Goal: Use online tool/utility: Utilize a website feature to perform a specific function

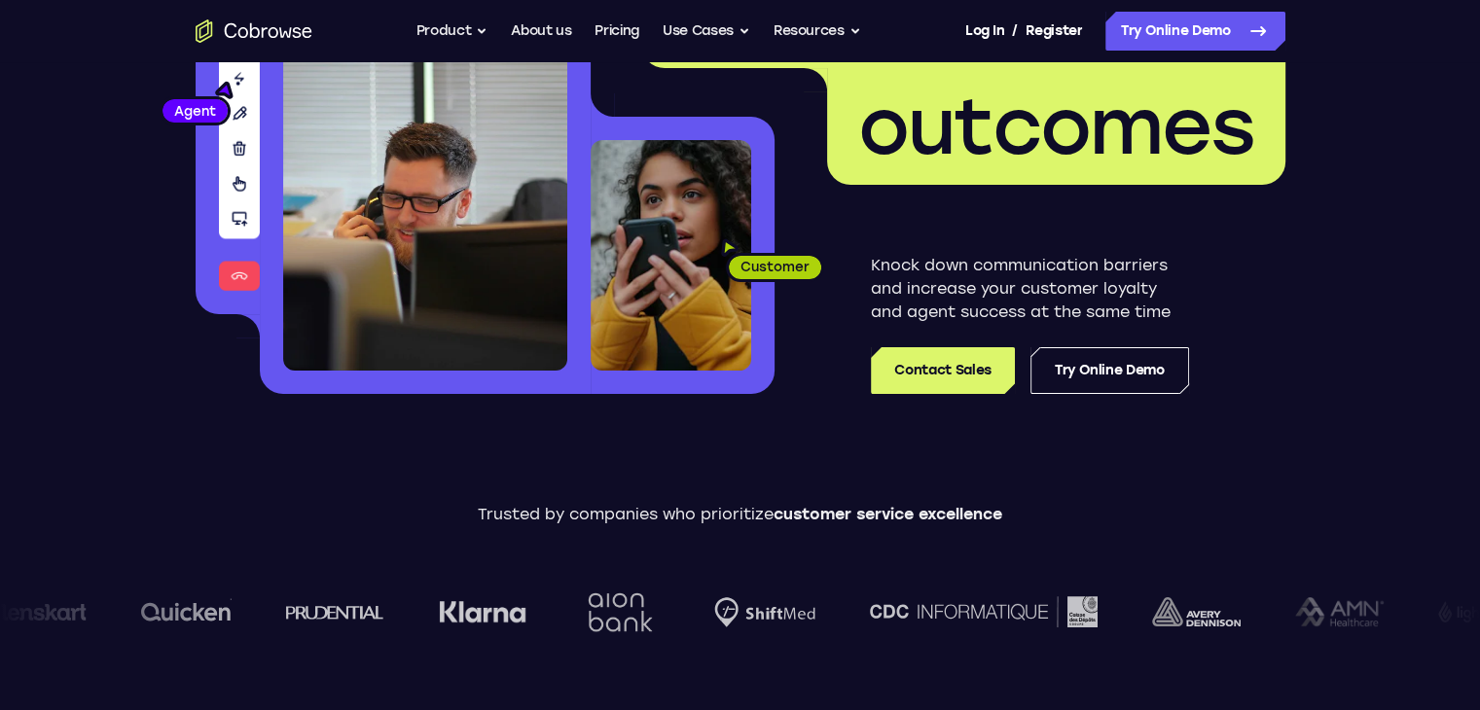
scroll to position [271, 0]
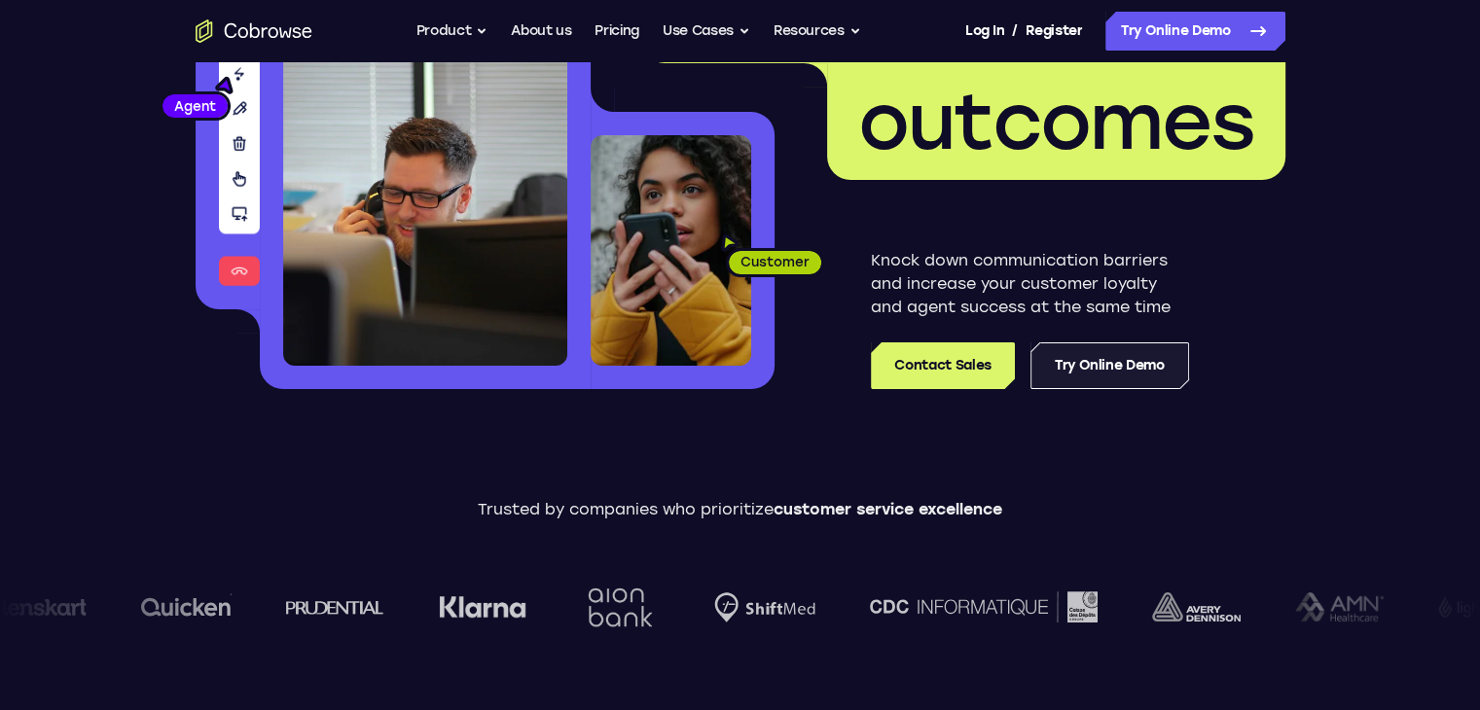
click at [1130, 351] on link "Try Online Demo" at bounding box center [1109, 365] width 159 height 47
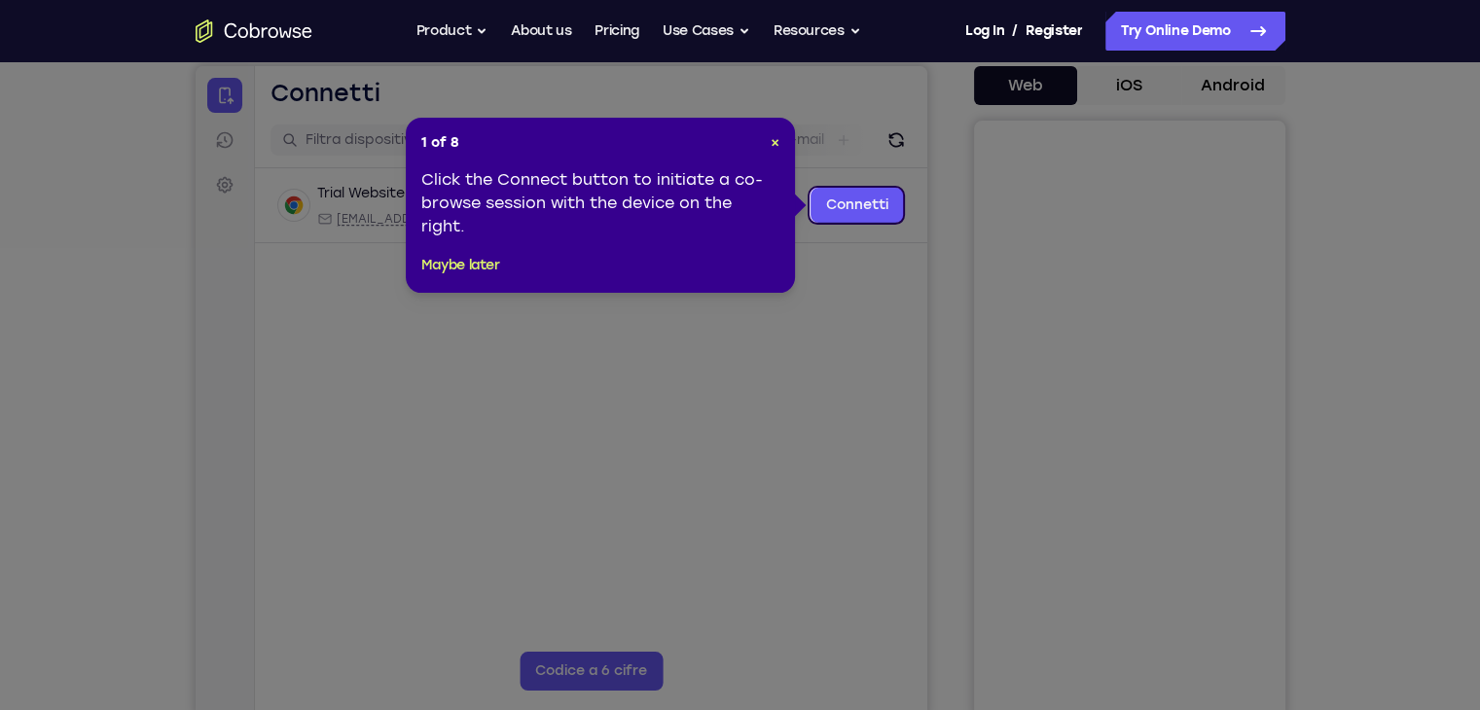
scroll to position [181, 0]
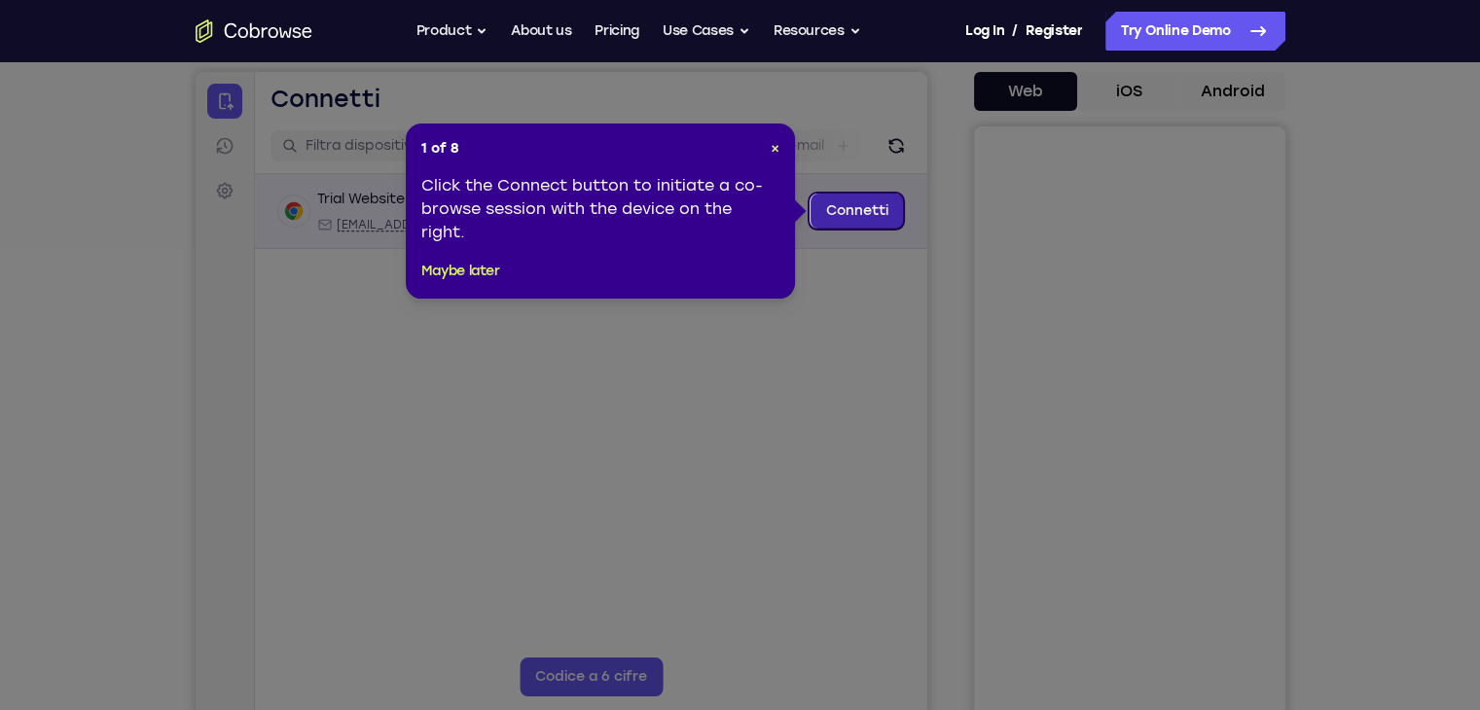
click at [846, 225] on link "Connetti" at bounding box center [855, 211] width 93 height 35
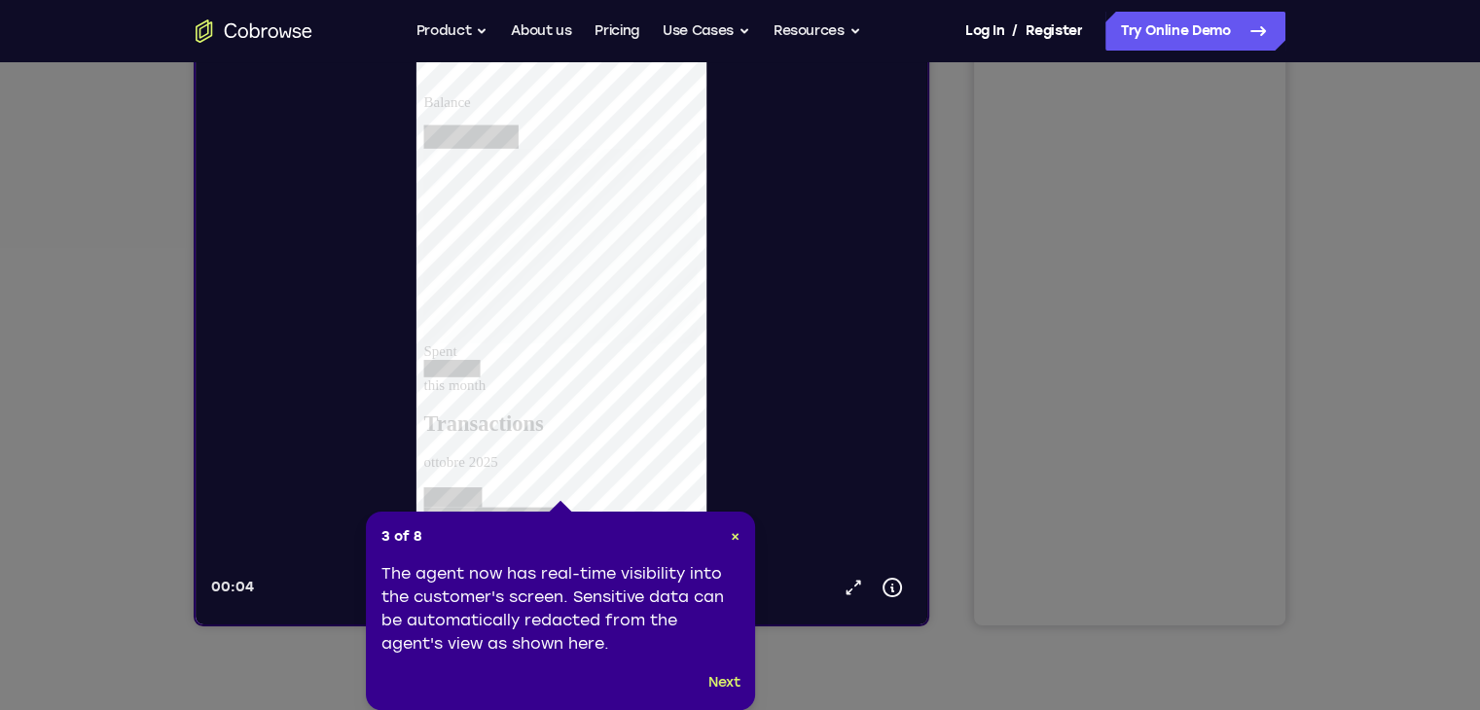
scroll to position [279, 0]
click at [733, 673] on button "Next" at bounding box center [724, 682] width 32 height 23
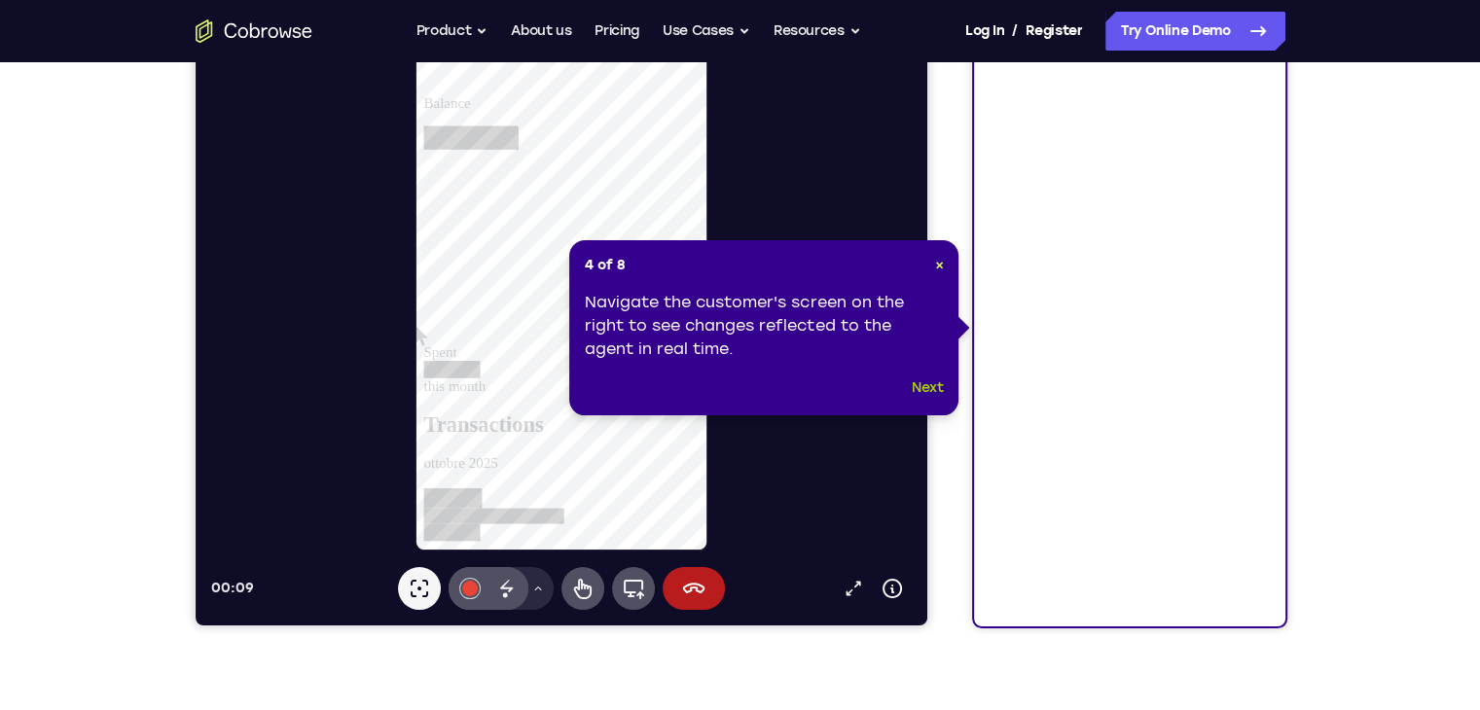
click at [937, 386] on button "Next" at bounding box center [927, 387] width 32 height 23
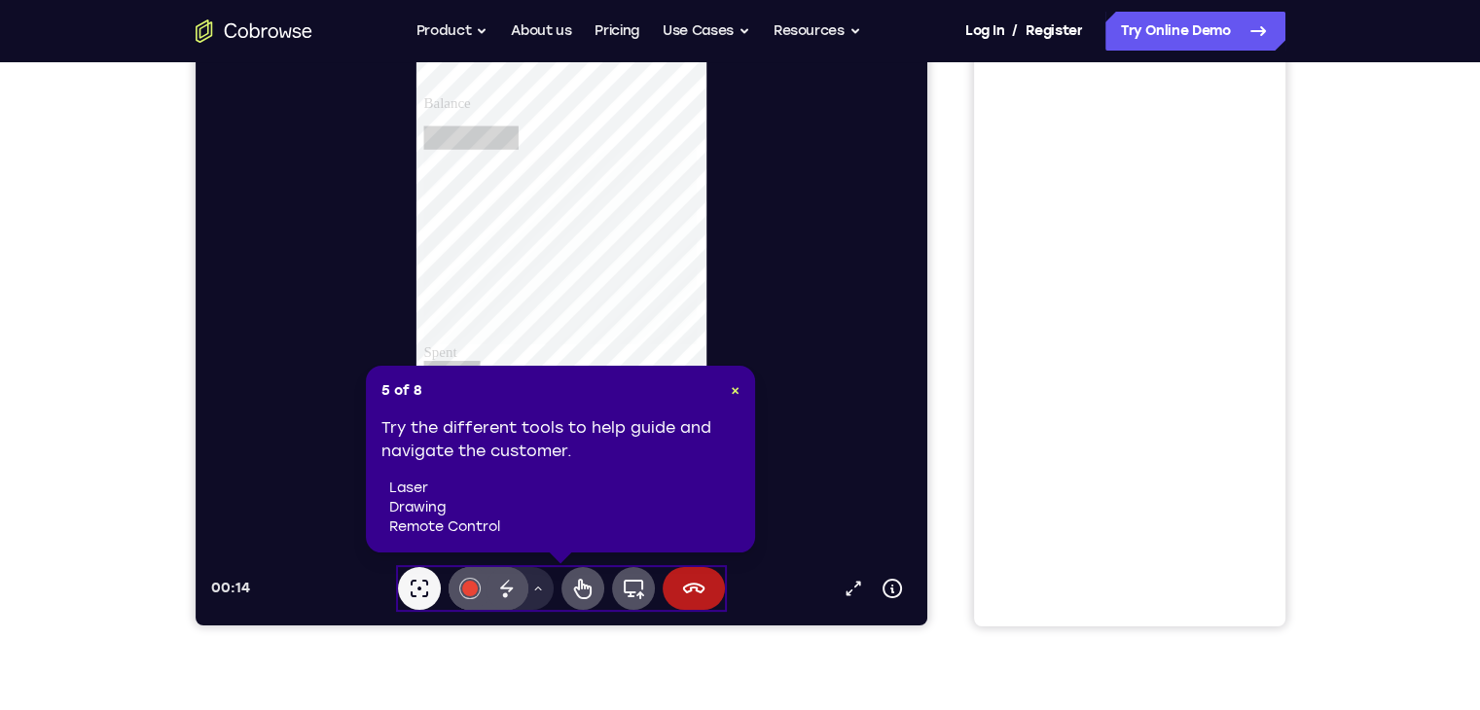
click at [714, 496] on li "laser" at bounding box center [564, 488] width 350 height 19
click at [515, 584] on icon at bounding box center [505, 588] width 23 height 23
click at [594, 590] on button "Controllo da remoto" at bounding box center [581, 588] width 43 height 43
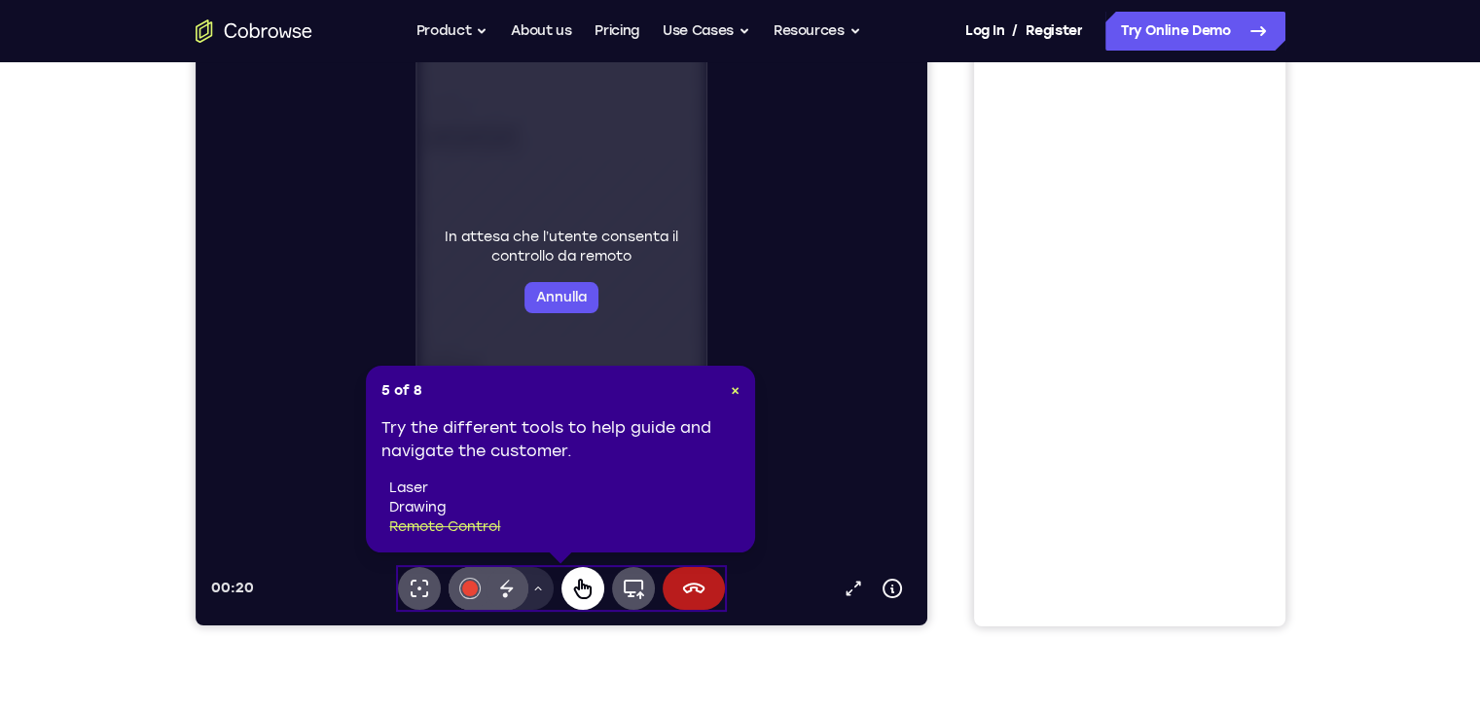
click at [594, 590] on button "Controllo da remoto" at bounding box center [581, 588] width 43 height 43
click at [566, 590] on button "Controllo da remoto" at bounding box center [581, 588] width 43 height 43
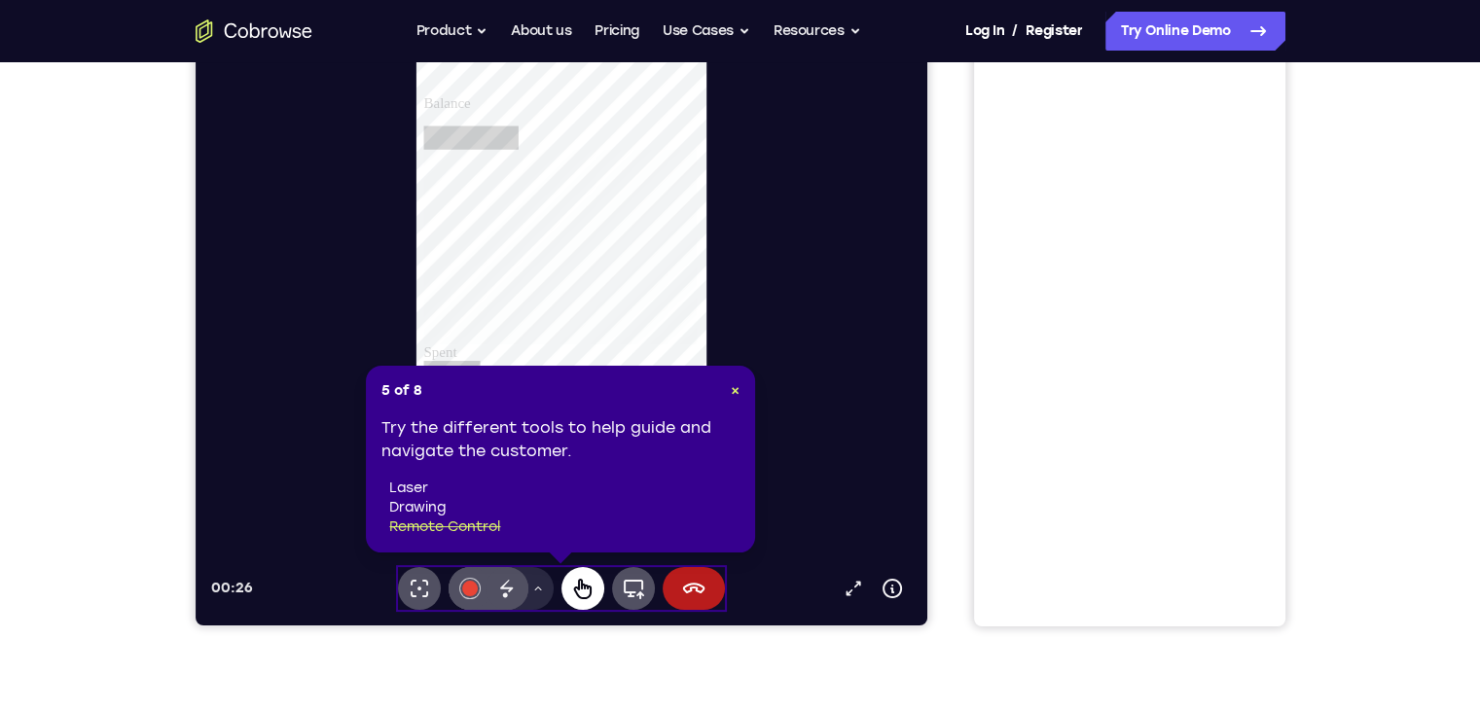
click at [582, 590] on icon at bounding box center [581, 588] width 23 height 23
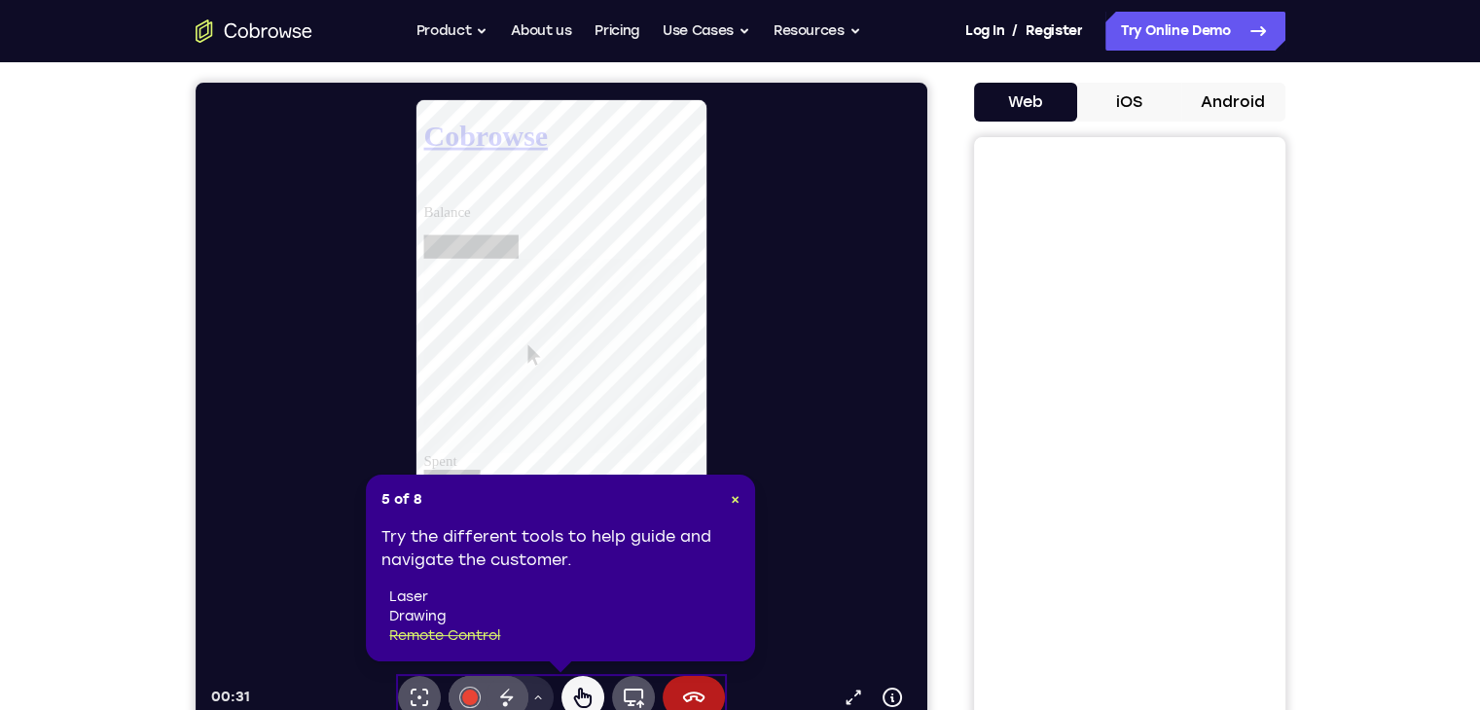
scroll to position [191, 0]
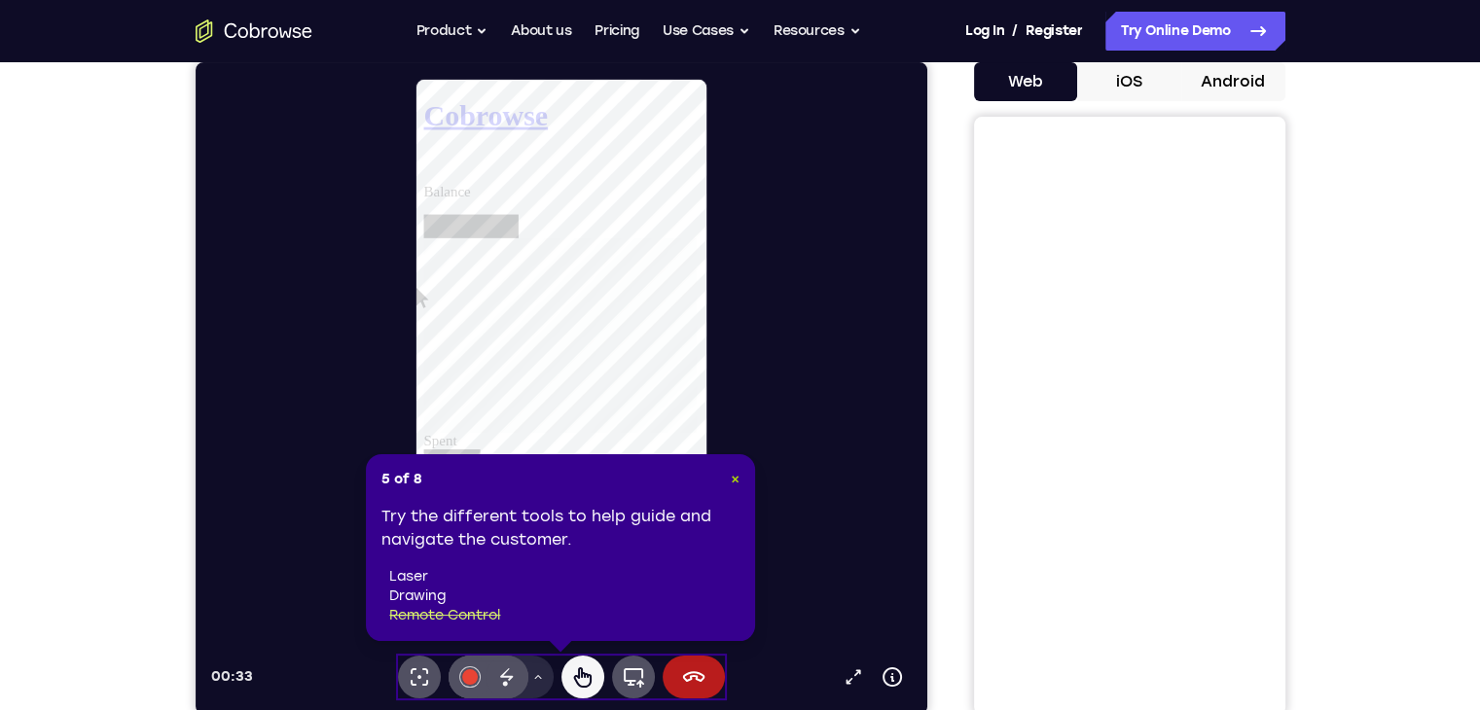
click at [735, 478] on span "×" at bounding box center [735, 479] width 9 height 17
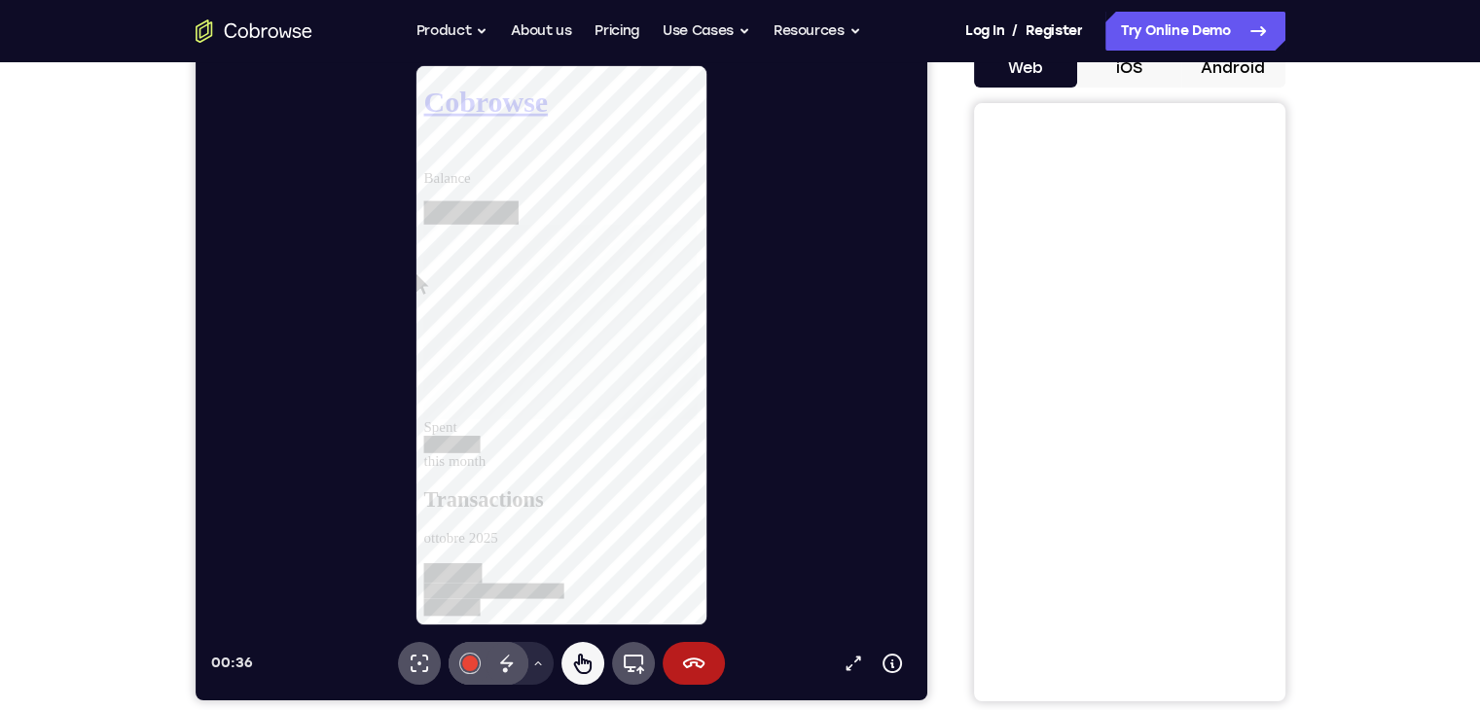
scroll to position [226, 0]
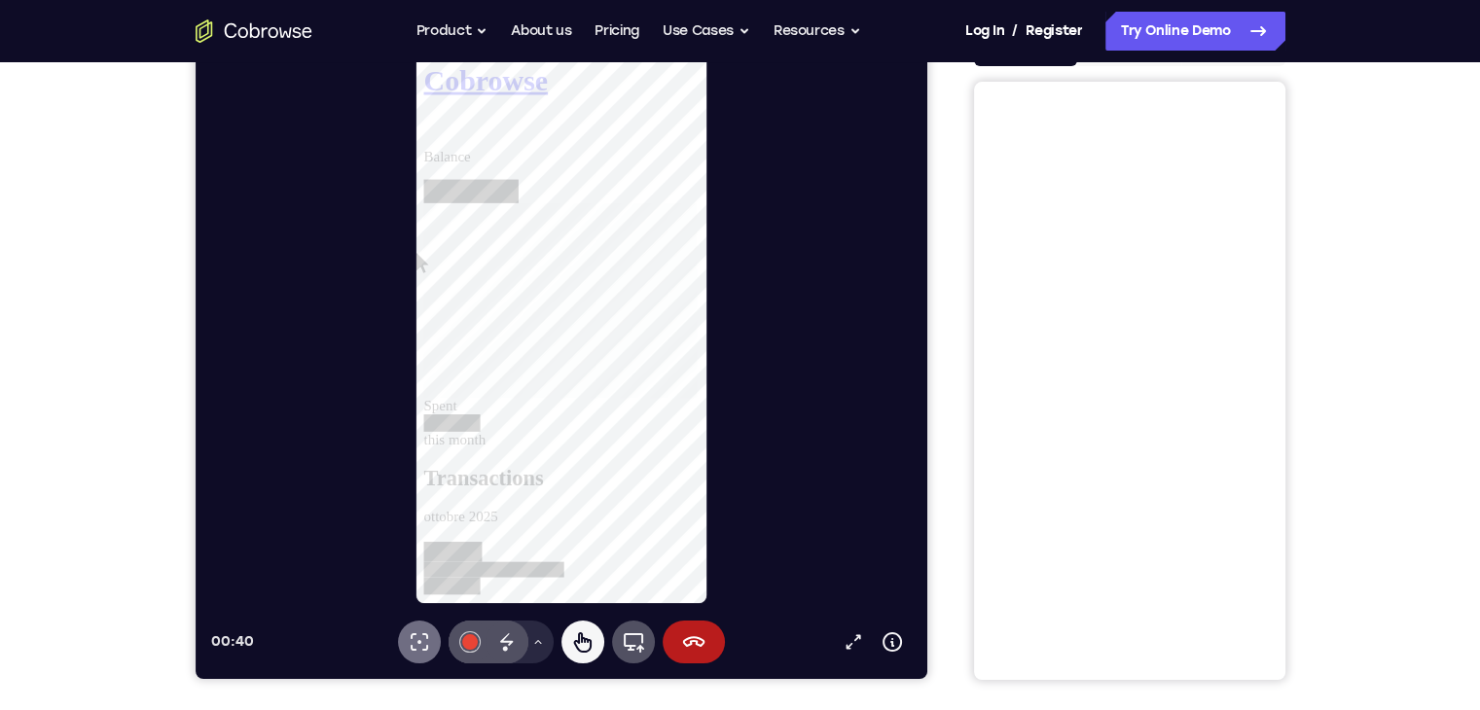
click at [411, 639] on icon at bounding box center [418, 641] width 23 height 23
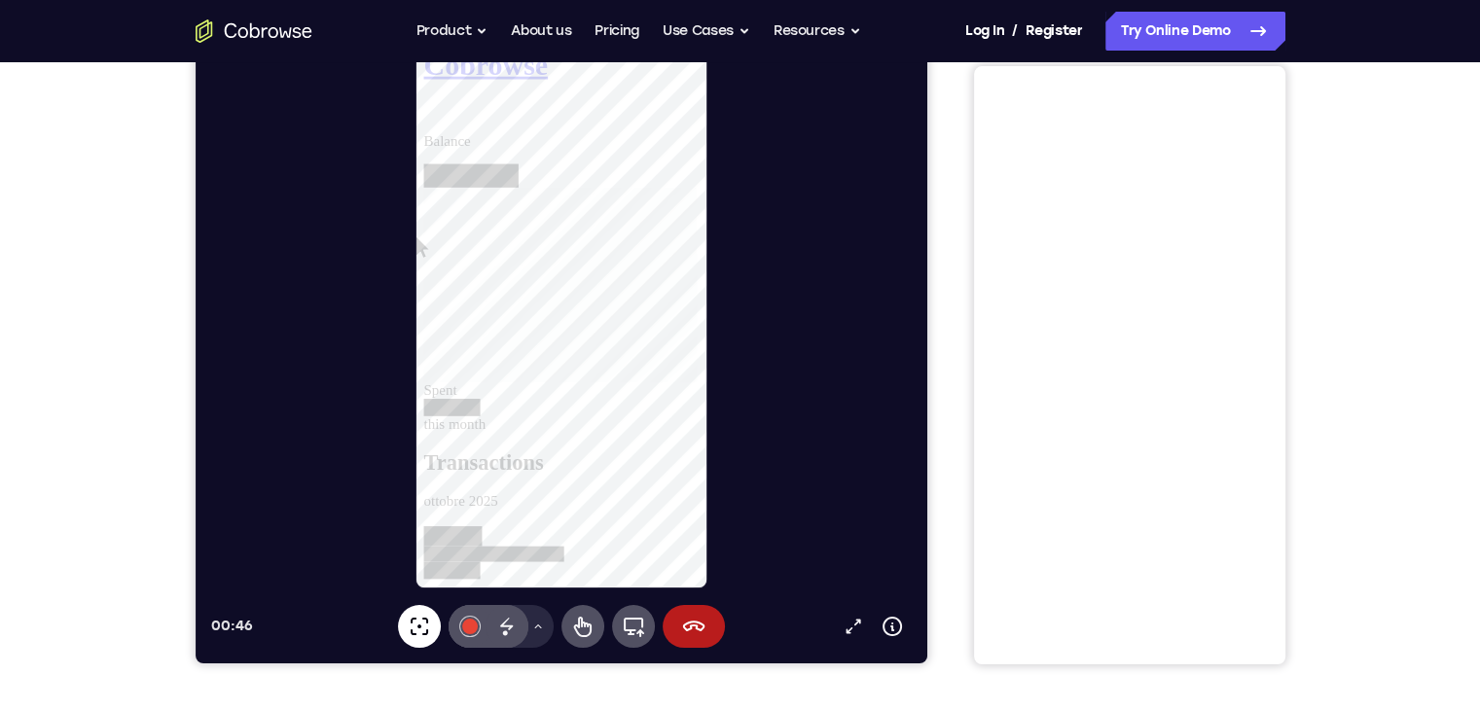
scroll to position [241, 0]
click at [470, 625] on div at bounding box center [469, 627] width 16 height 16
click at [475, 574] on button "Seleziona colore #f8f9fa" at bounding box center [468, 567] width 19 height 19
click at [696, 623] on icon at bounding box center [693, 626] width 22 height 11
